Goal: Check status: Check status

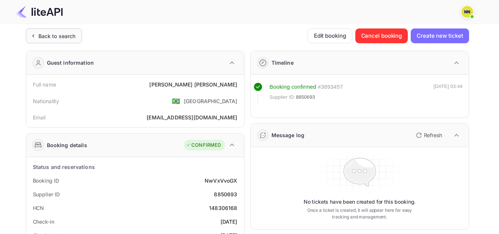
click at [44, 33] on div "Back to search" at bounding box center [56, 36] width 37 height 8
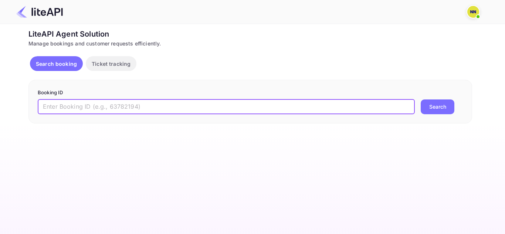
click at [211, 108] on input "text" at bounding box center [226, 106] width 377 height 15
paste input "8824454"
type input "8824454"
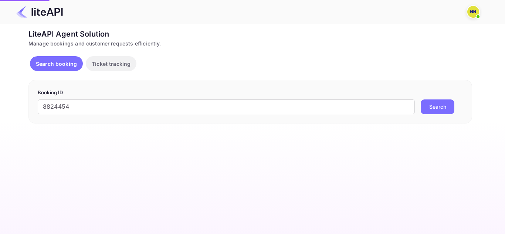
click at [446, 107] on button "Search" at bounding box center [437, 106] width 34 height 15
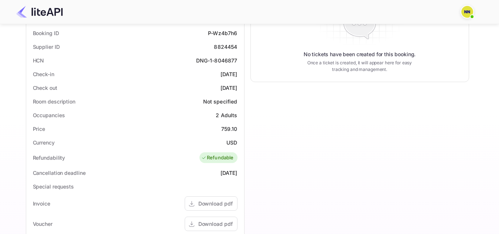
scroll to position [148, 0]
click at [218, 59] on div "DNG-1-8046877" at bounding box center [216, 60] width 41 height 8
copy div "DNG-1-8046877"
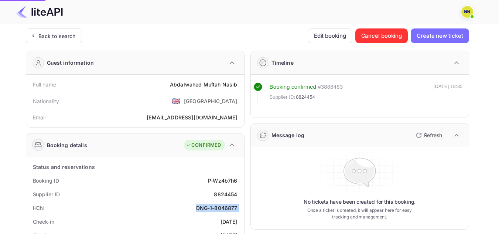
click at [71, 37] on div "Back to search" at bounding box center [56, 36] width 37 height 8
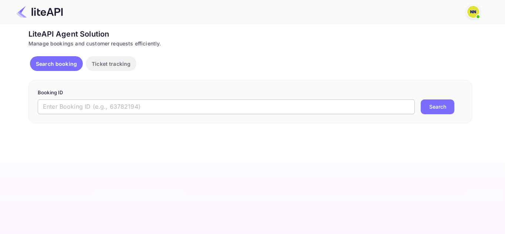
click at [98, 105] on input "text" at bounding box center [226, 106] width 377 height 15
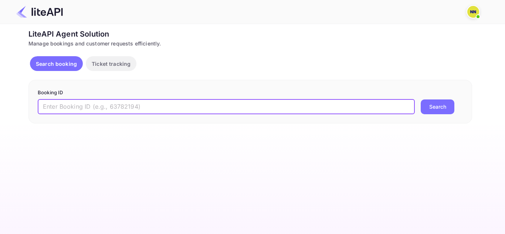
paste input "8689890"
type input "8689890"
click at [431, 110] on button "Search" at bounding box center [437, 106] width 34 height 15
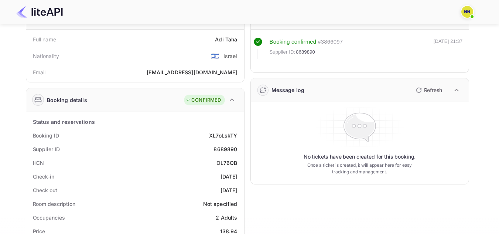
scroll to position [74, 0]
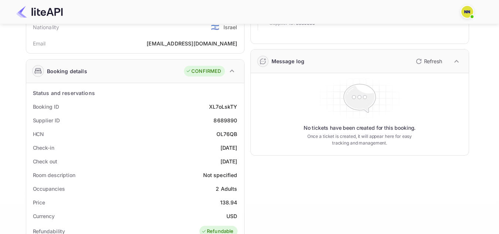
click at [223, 133] on div "OL76QB" at bounding box center [226, 134] width 21 height 8
copy div "OL76QB"
